Goal: Use online tool/utility: Utilize a website feature to perform a specific function

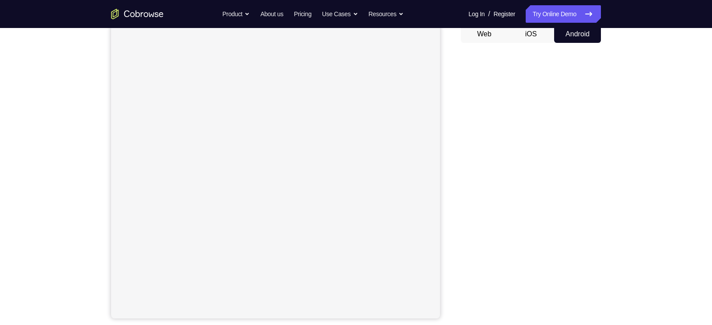
scroll to position [89, 0]
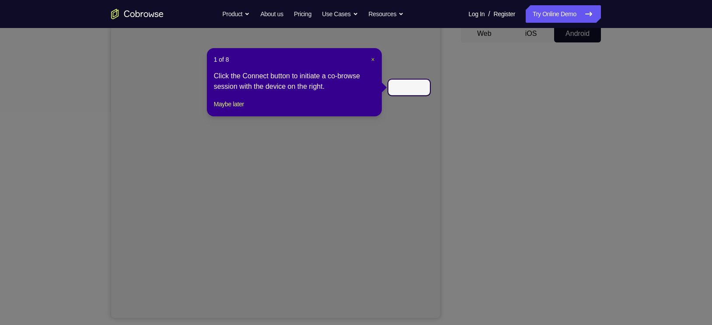
click at [371, 57] on span "×" at bounding box center [373, 59] width 4 height 7
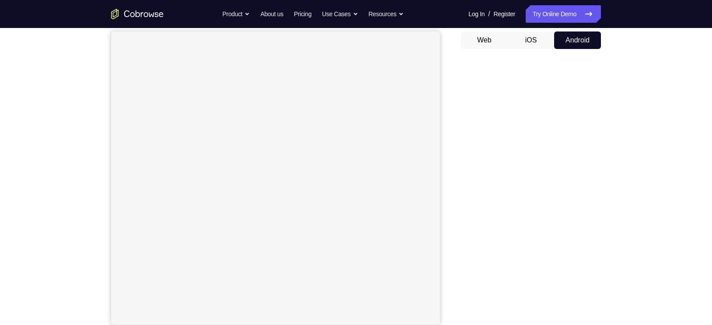
scroll to position [81, 0]
click at [618, 169] on div "Your Support Agent Your Customer Web iOS Android Next Steps We’d be happy to gi…" at bounding box center [356, 235] width 560 height 577
click at [441, 135] on div "Your Support Agent Your Customer Web iOS Android" at bounding box center [356, 164] width 490 height 323
click at [526, 42] on button "iOS" at bounding box center [531, 41] width 47 height 18
click at [578, 43] on button "Android" at bounding box center [577, 41] width 47 height 18
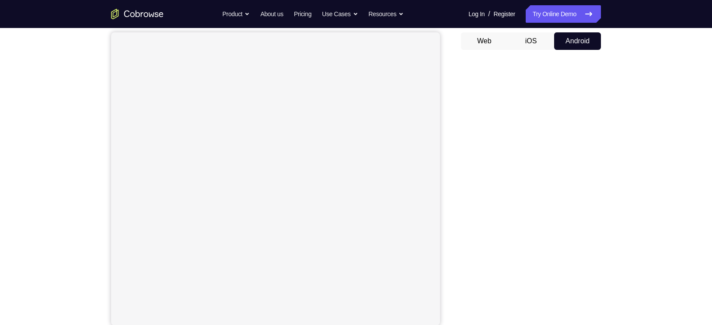
click at [532, 40] on button "iOS" at bounding box center [531, 41] width 47 height 18
click at [580, 39] on button "Android" at bounding box center [577, 41] width 47 height 18
click at [526, 40] on button "iOS" at bounding box center [531, 41] width 47 height 18
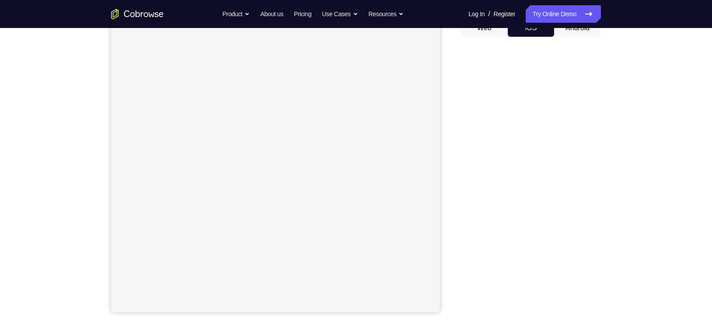
scroll to position [58, 0]
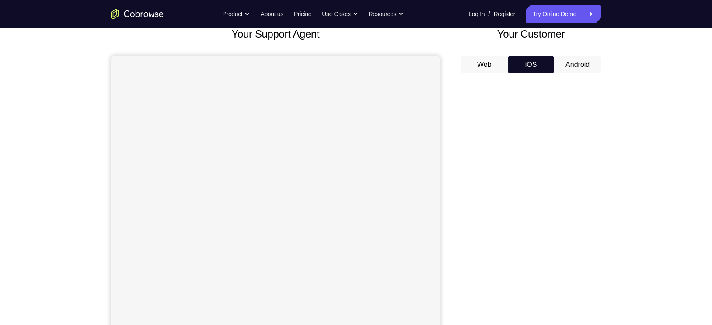
click at [490, 69] on button "Web" at bounding box center [484, 65] width 47 height 18
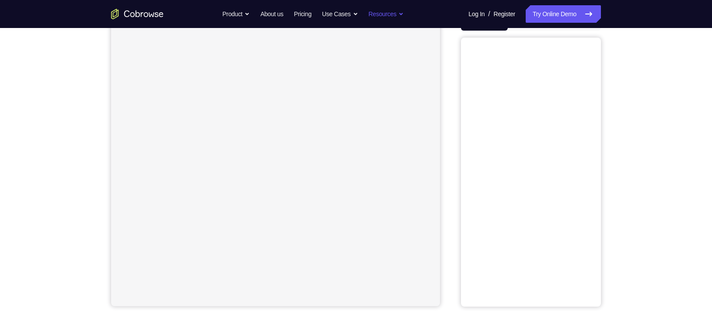
scroll to position [77, 0]
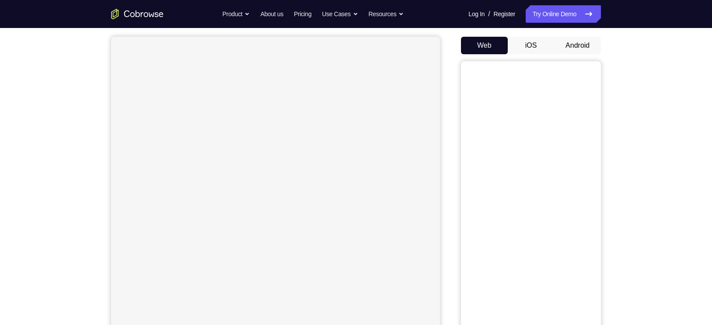
click at [543, 50] on button "iOS" at bounding box center [531, 46] width 47 height 18
click at [595, 50] on button "Android" at bounding box center [577, 46] width 47 height 18
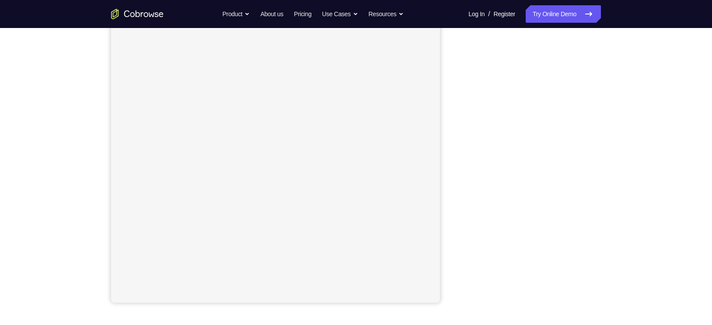
scroll to position [104, 0]
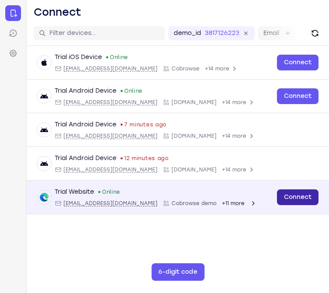
click at [293, 199] on link "Connect" at bounding box center [298, 197] width 42 height 16
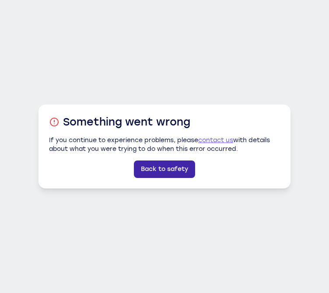
click at [168, 169] on link "Back to safety" at bounding box center [164, 170] width 61 height 18
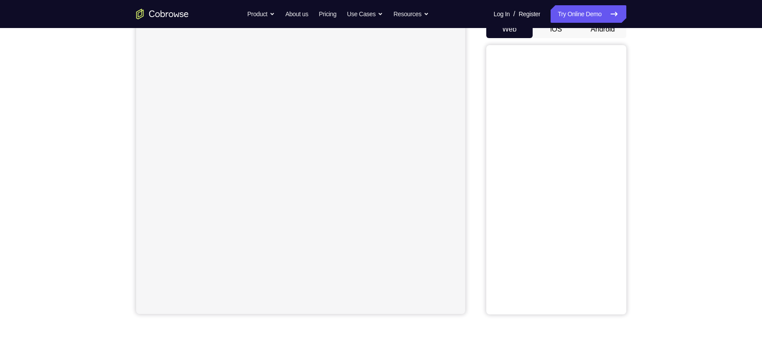
scroll to position [93, 0]
click at [601, 30] on button "Android" at bounding box center [602, 30] width 47 height 18
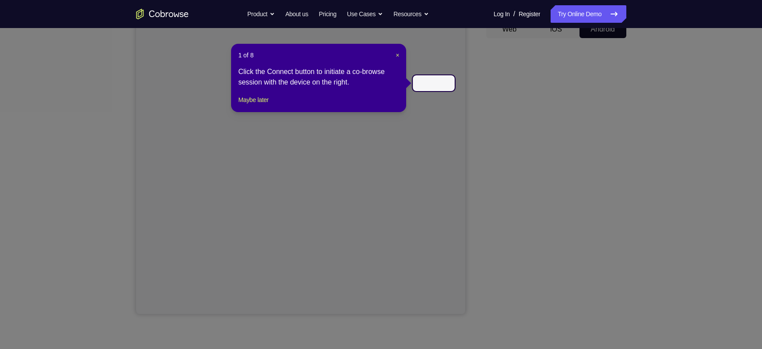
click at [400, 55] on div "1 of 8 × Click the Connect button to initiate a co-browse session with the devi…" at bounding box center [318, 78] width 175 height 68
click at [399, 55] on span "×" at bounding box center [398, 55] width 4 height 7
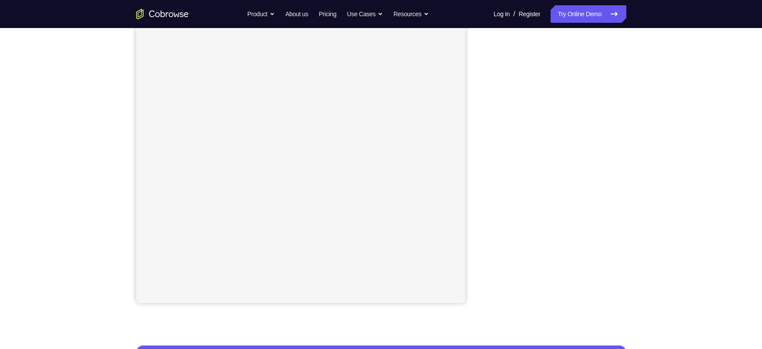
scroll to position [0, 0]
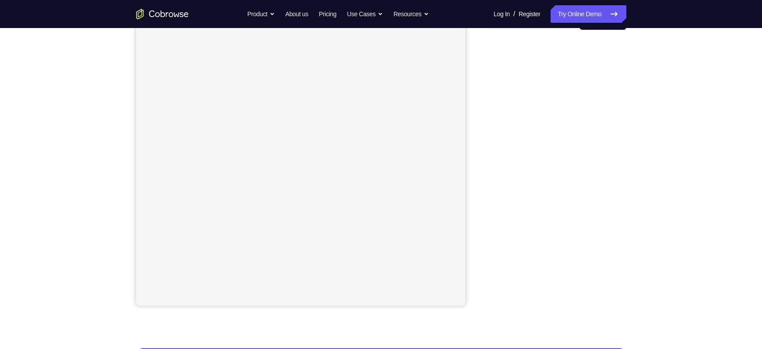
scroll to position [102, 0]
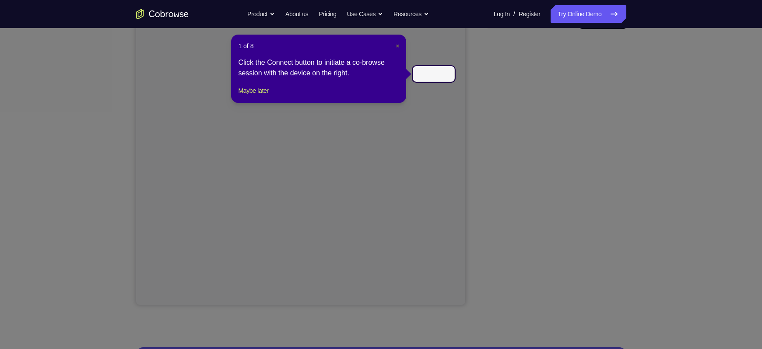
click at [398, 48] on span "×" at bounding box center [398, 45] width 4 height 7
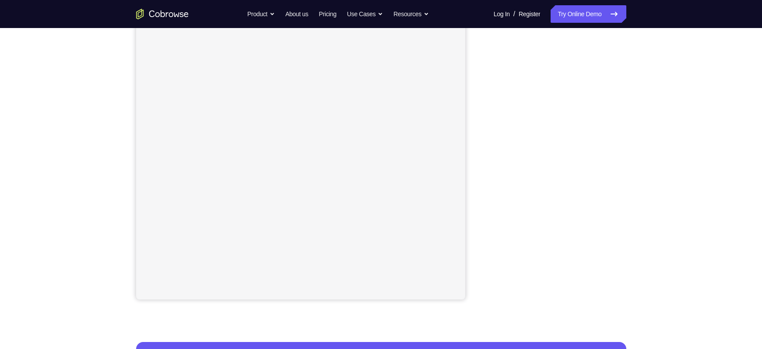
scroll to position [109, 0]
